Goal: Task Accomplishment & Management: Use online tool/utility

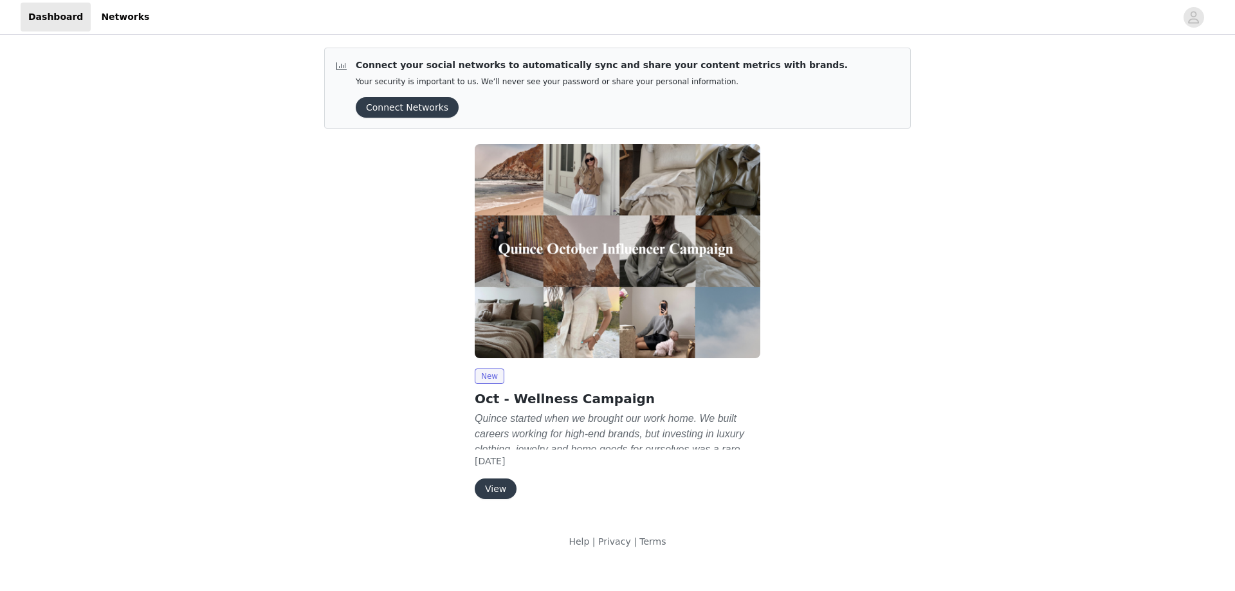
click at [513, 479] on div "View" at bounding box center [618, 489] width 286 height 21
click at [506, 492] on button "View" at bounding box center [496, 489] width 42 height 21
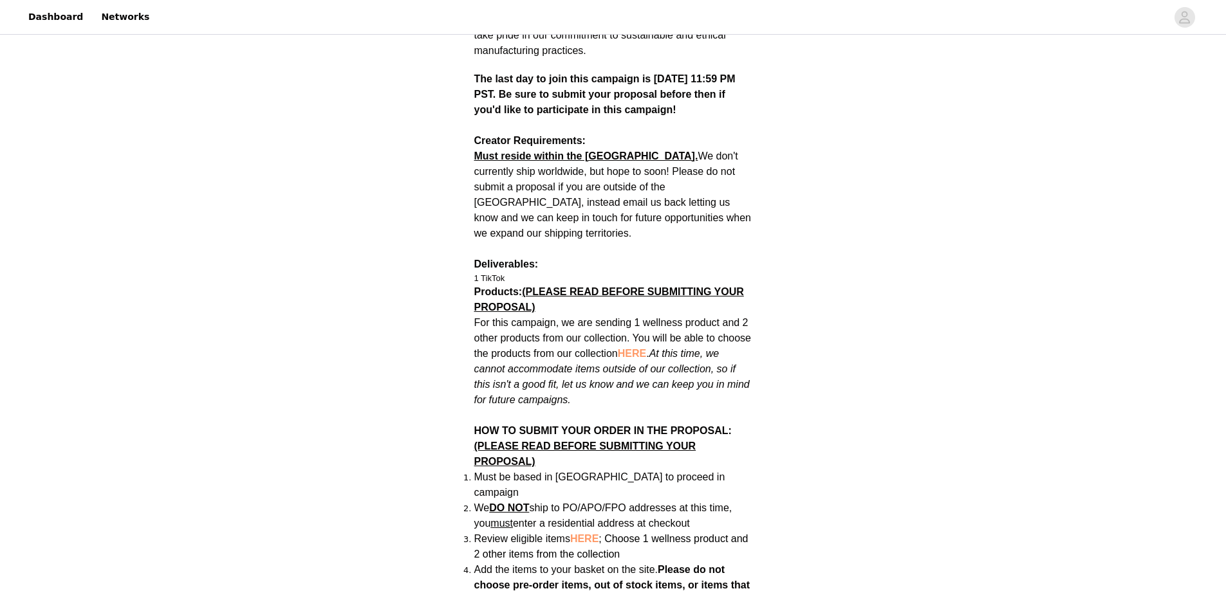
scroll to position [515, 0]
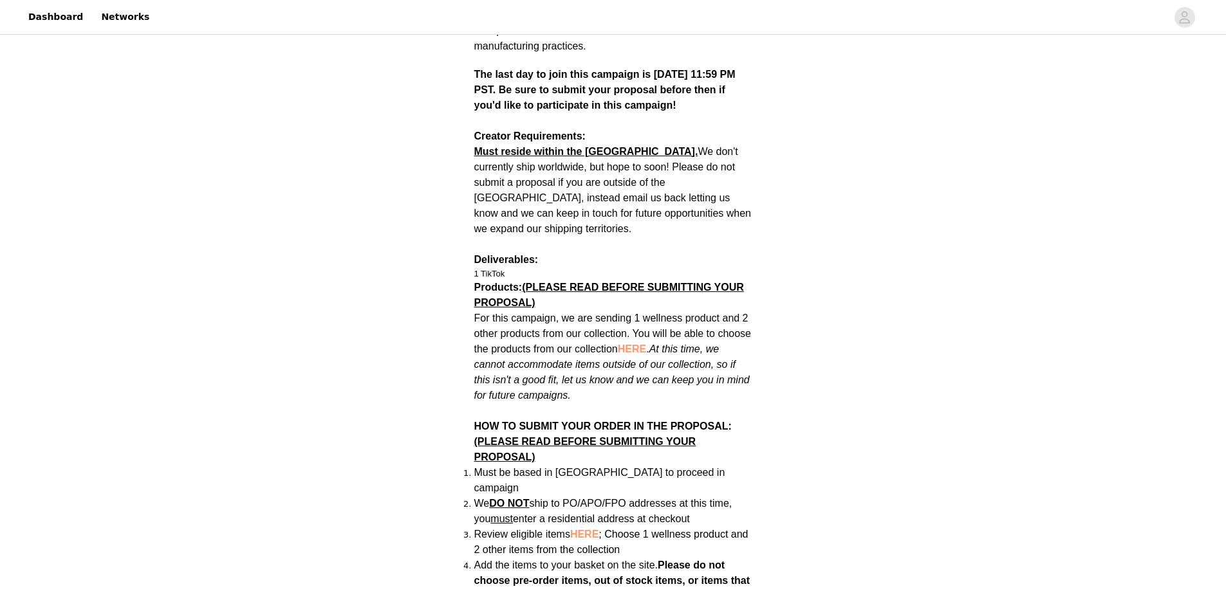
click at [641, 344] on span "HERE" at bounding box center [632, 349] width 28 height 11
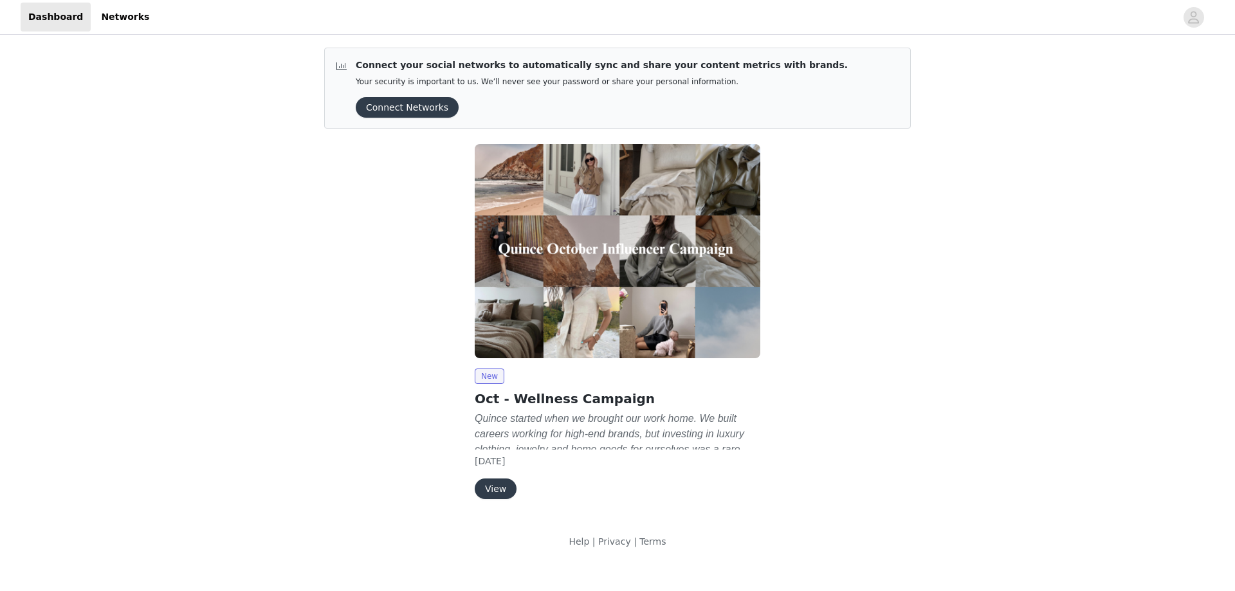
click at [497, 482] on button "View" at bounding box center [496, 489] width 42 height 21
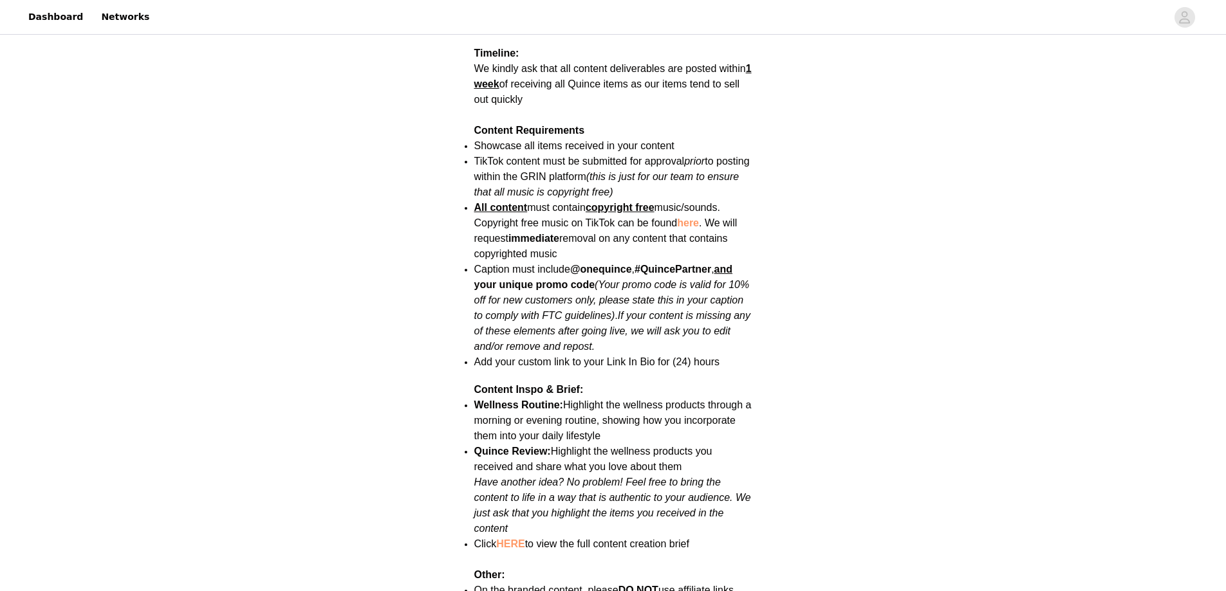
scroll to position [1351, 0]
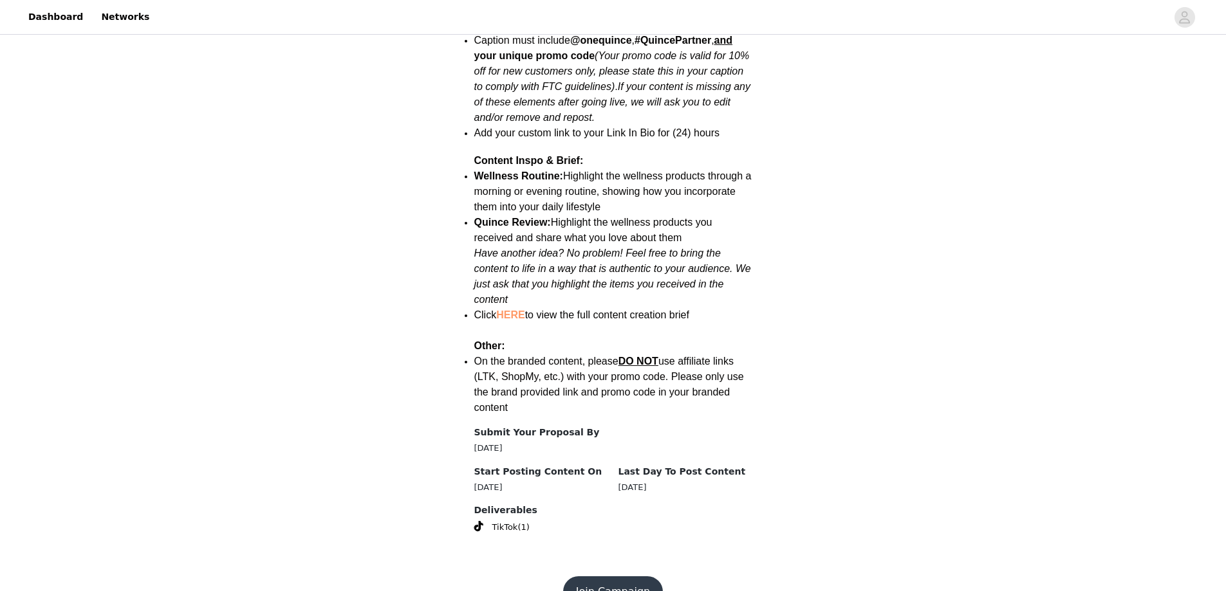
scroll to position [1582, 0]
